Goal: Task Accomplishment & Management: Complete application form

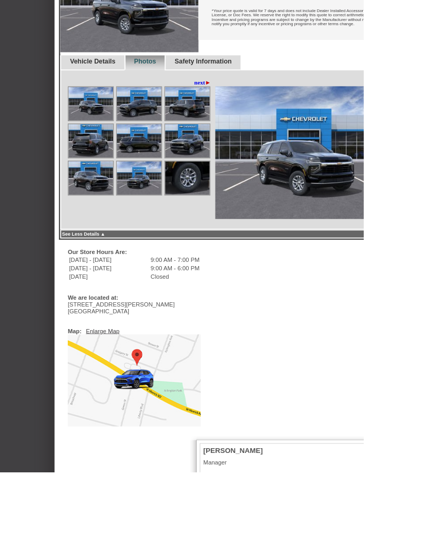
scroll to position [440, 0]
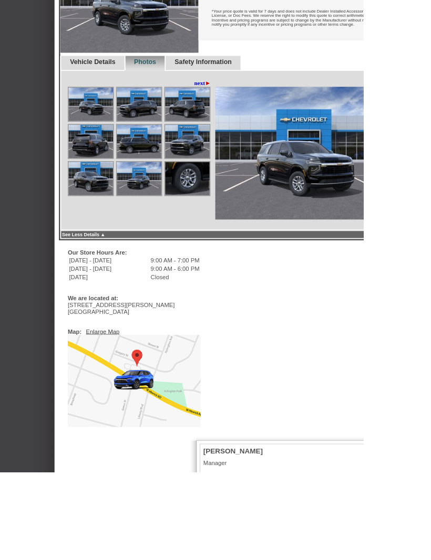
click at [104, 450] on img at bounding box center [159, 451] width 158 height 109
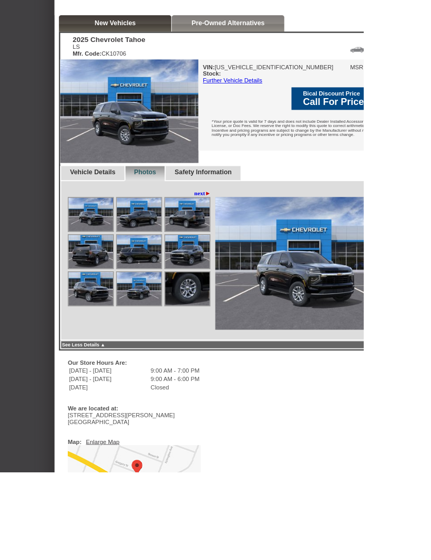
scroll to position [308, 0]
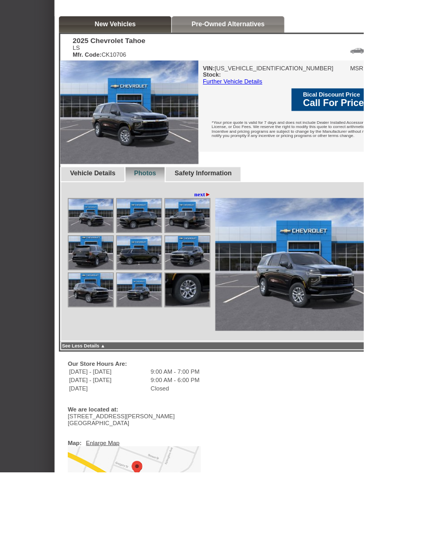
click at [391, 323] on img at bounding box center [360, 314] width 210 height 158
click at [403, 321] on img at bounding box center [360, 314] width 210 height 158
click at [114, 23] on div "New Vehicles" at bounding box center [136, 28] width 133 height 19
click at [135, 122] on img at bounding box center [153, 133] width 164 height 123
click at [140, 146] on img at bounding box center [153, 133] width 164 height 123
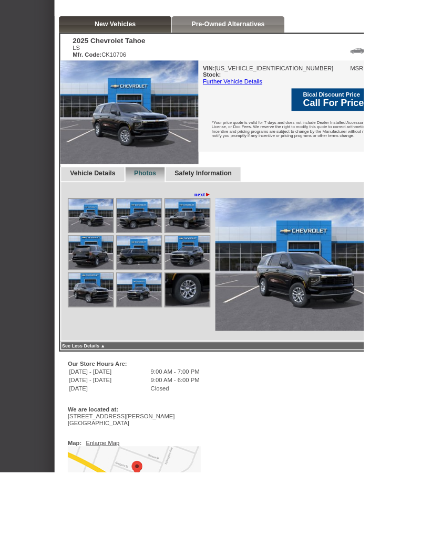
click at [138, 144] on img at bounding box center [153, 133] width 164 height 123
click at [107, 263] on img at bounding box center [107, 255] width 53 height 39
click at [238, 235] on link "next ►" at bounding box center [240, 231] width 20 height 8
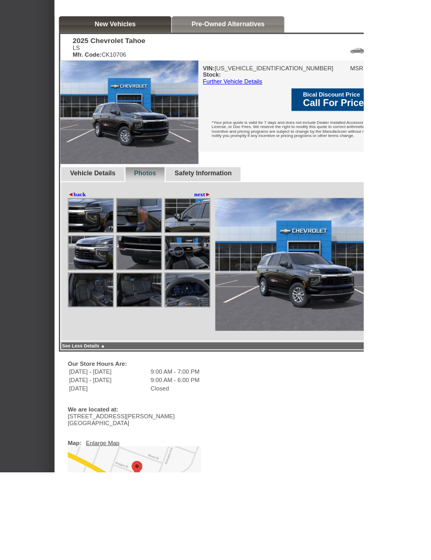
click at [403, 319] on img at bounding box center [360, 314] width 210 height 158
click at [230, 235] on link "next ►" at bounding box center [240, 231] width 20 height 8
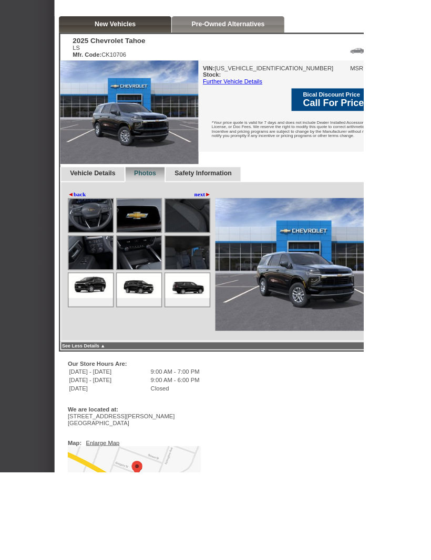
click at [421, 312] on img at bounding box center [360, 314] width 210 height 158
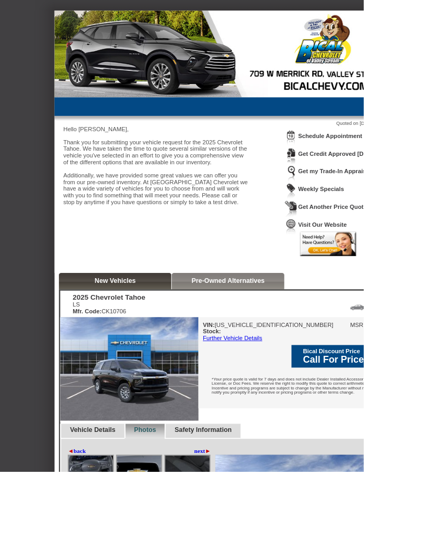
scroll to position [0, 0]
